Goal: Register for event/course

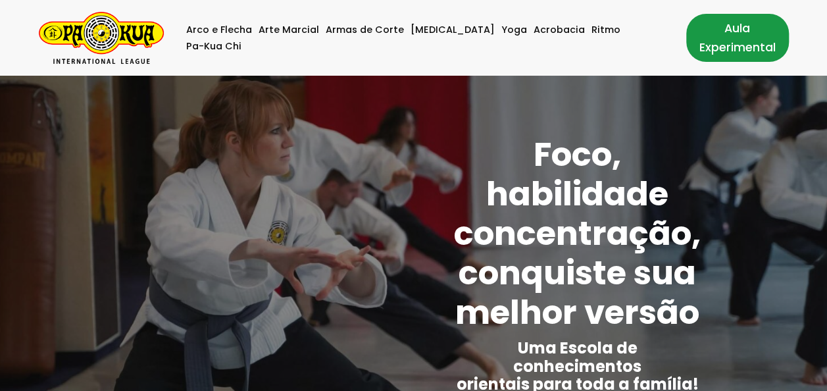
click at [702, 39] on link "Aula Experimental" at bounding box center [737, 37] width 103 height 47
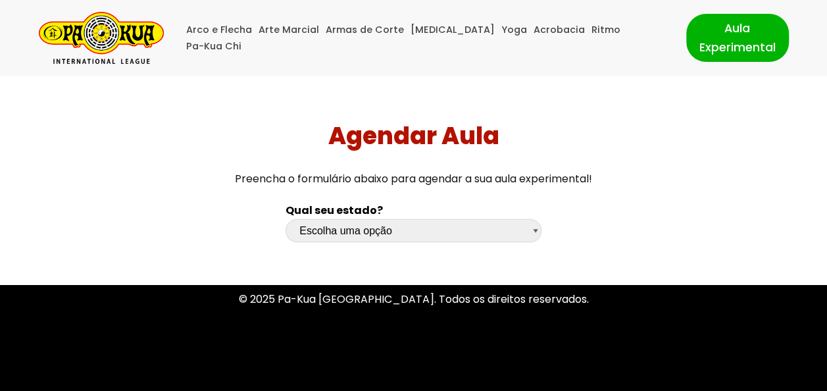
click at [412, 228] on select "Escolha uma opção [GEOGRAPHIC_DATA] [GEOGRAPHIC_DATA] [GEOGRAPHIC_DATA] [GEOGRA…" at bounding box center [414, 230] width 256 height 23
select select "pr"
click at [286, 219] on select "Escolha uma opção [GEOGRAPHIC_DATA] [GEOGRAPHIC_DATA] [GEOGRAPHIC_DATA] [GEOGRA…" at bounding box center [414, 230] width 256 height 23
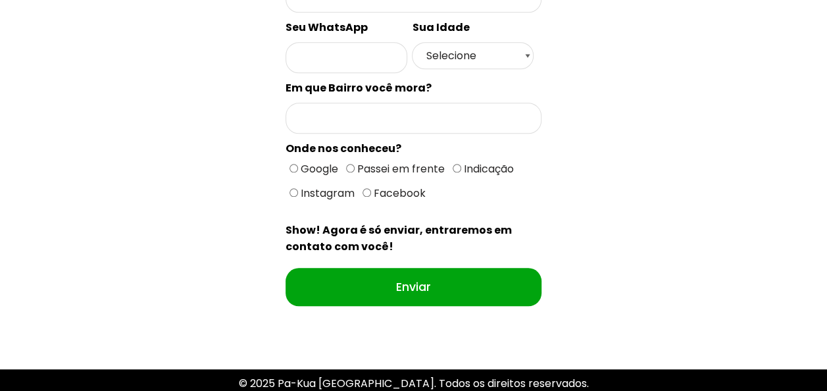
scroll to position [461, 0]
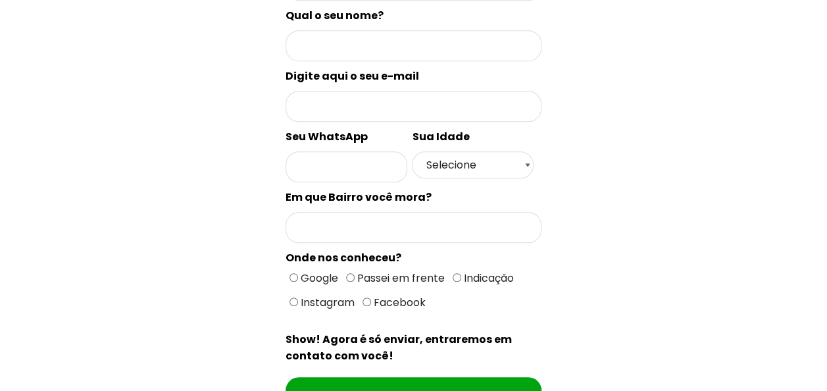
click at [227, 297] on div "Qual seu estado? Escolha uma opção [GEOGRAPHIC_DATA] [GEOGRAPHIC_DATA] [GEOGRAP…" at bounding box center [413, 91] width 579 height 715
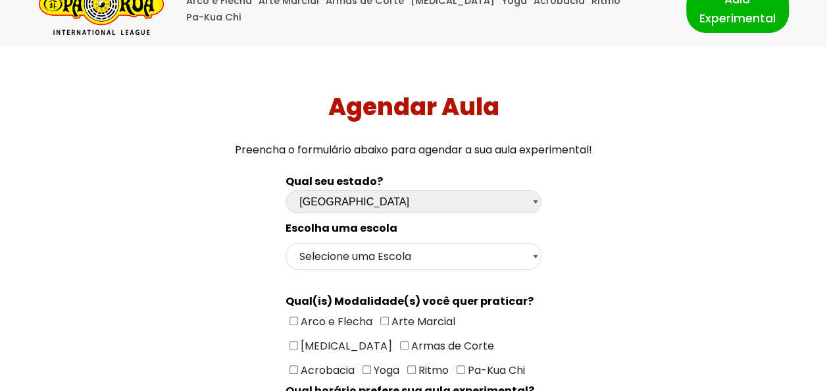
scroll to position [0, 0]
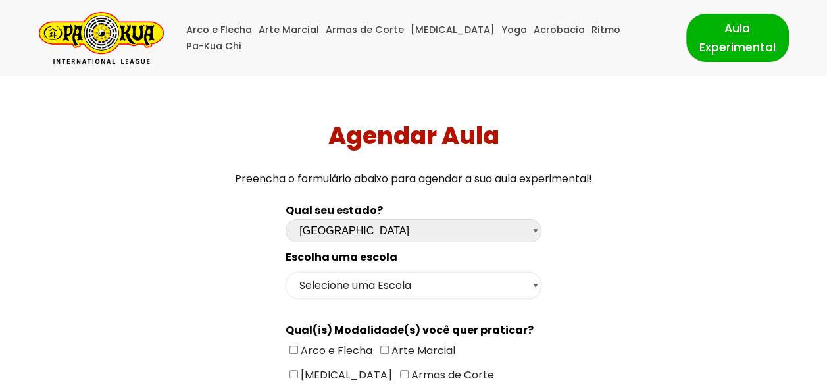
click at [359, 286] on select "Selecione uma Escola Curitiba - Escola Batel Curitiba - Escola Juvevê Fazenda […" at bounding box center [414, 285] width 256 height 27
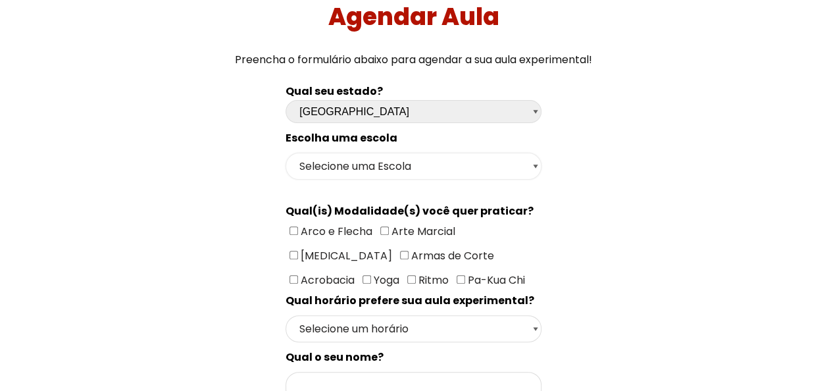
scroll to position [132, 0]
